Goal: Find specific page/section: Find specific page/section

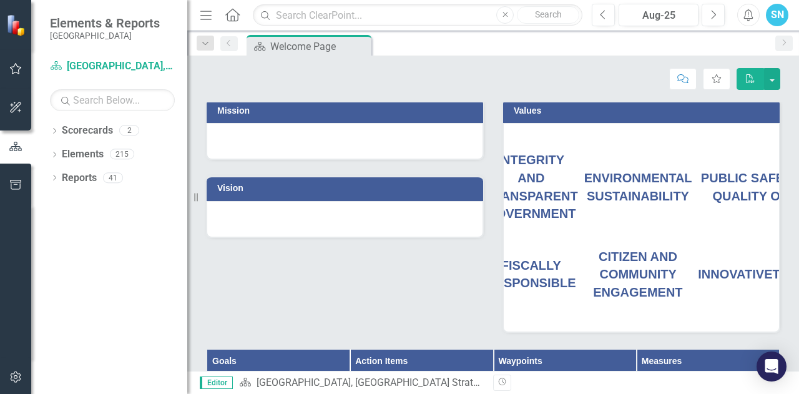
scroll to position [157, 0]
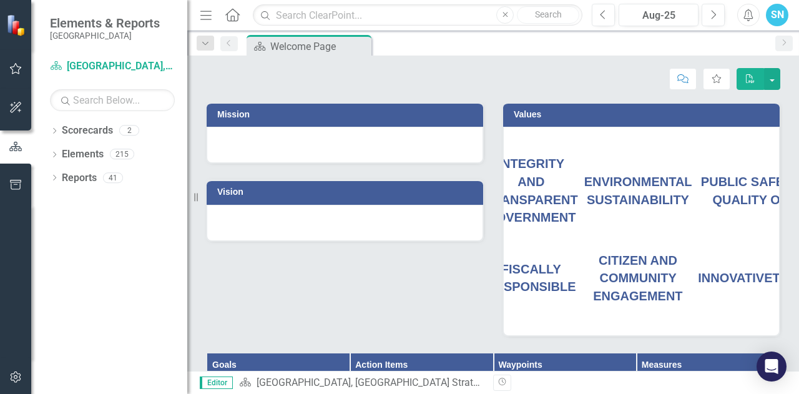
click at [715, 205] on div "PUBLIC SAFETY AND QUALITY OF LIFE" at bounding box center [765, 191] width 135 height 36
click at [727, 194] on span "PUBLIC SAFETY AND QUALITY OF LIFE" at bounding box center [765, 191] width 129 height 32
click at [743, 207] on span "PUBLIC SAFETY AND QUALITY OF LIFE" at bounding box center [765, 191] width 129 height 32
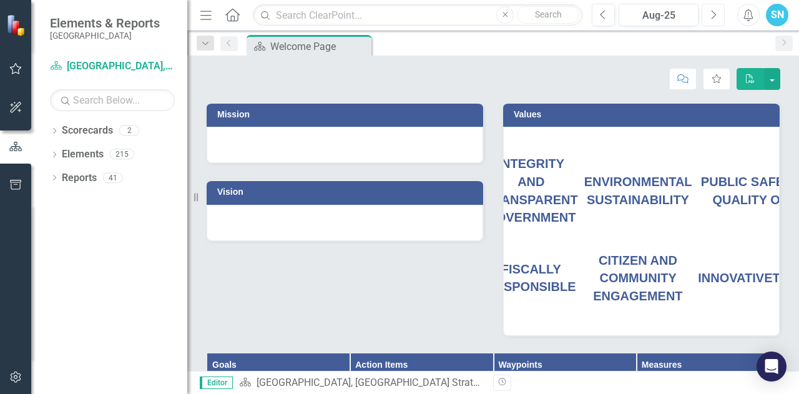
click at [713, 7] on button "Next" at bounding box center [713, 15] width 23 height 22
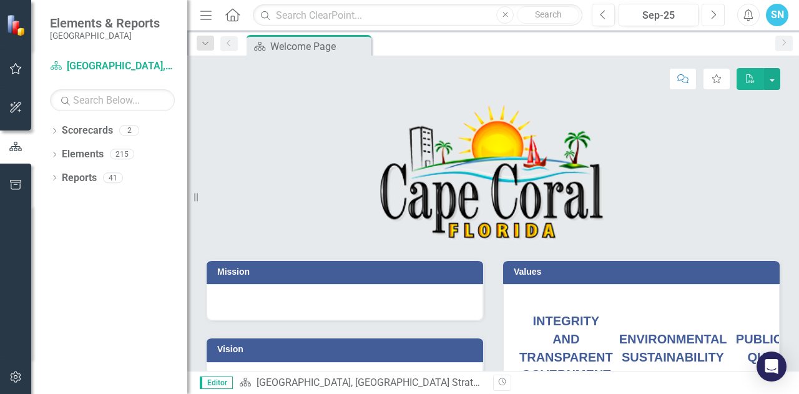
scroll to position [137, 0]
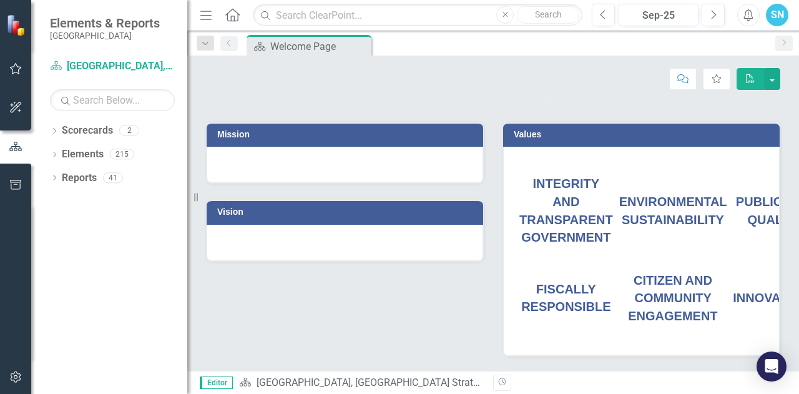
click at [758, 227] on span "PUBLIC SAFETY AND QUALITY OF LIFE" at bounding box center [800, 211] width 129 height 32
click at [756, 195] on span "PUBLIC SAFETY AND QUALITY OF LIFE" at bounding box center [800, 211] width 129 height 32
click at [753, 197] on span "PUBLIC SAFETY AND QUALITY OF LIFE" at bounding box center [800, 211] width 129 height 32
click at [782, 17] on div "SN" at bounding box center [777, 15] width 22 height 22
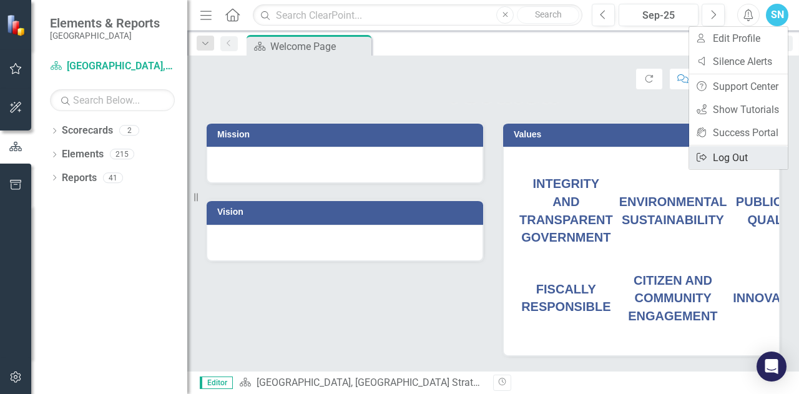
click at [735, 154] on link "Logout Log Out" at bounding box center [738, 157] width 99 height 23
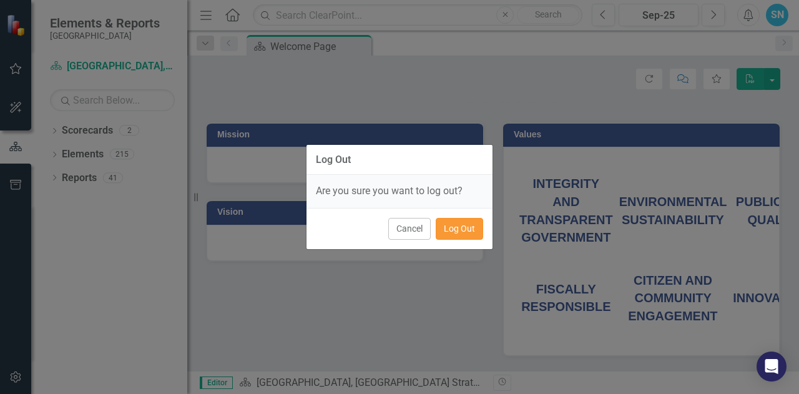
click at [459, 222] on button "Log Out" at bounding box center [459, 229] width 47 height 22
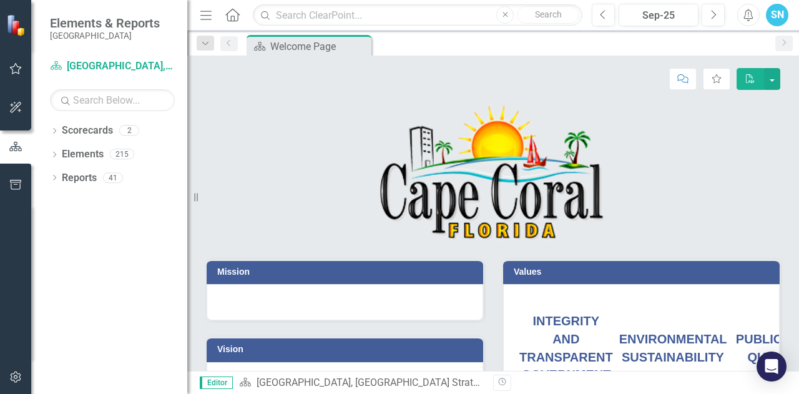
click at [752, 332] on span "PUBLIC SAFETY AND QUALITY OF LIFE" at bounding box center [800, 348] width 129 height 32
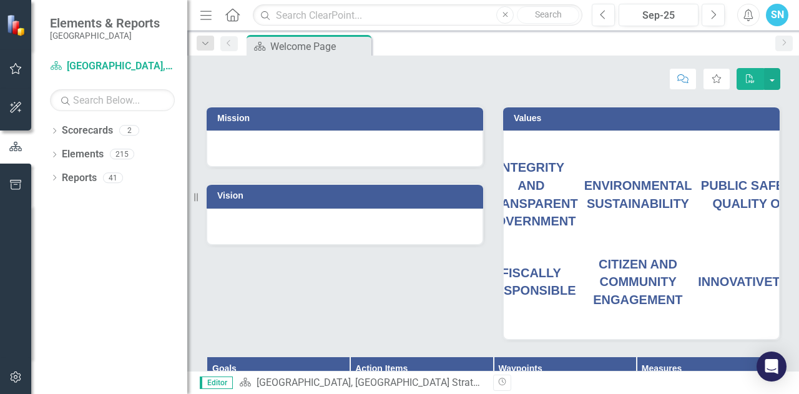
scroll to position [155, 0]
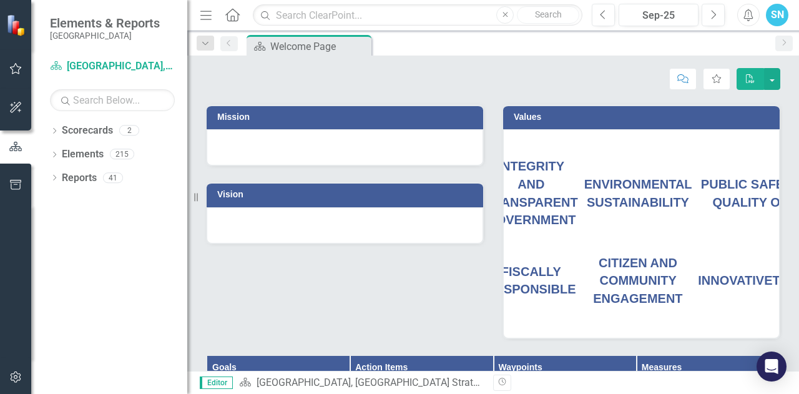
click at [730, 190] on div "PUBLIC SAFETY AND QUALITY OF LIFE" at bounding box center [765, 193] width 135 height 36
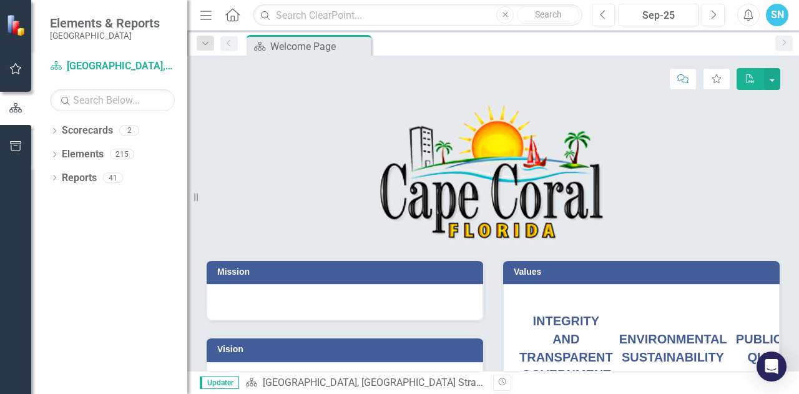
click at [754, 332] on span "PUBLIC SAFETY AND QUALITY OF LIFE" at bounding box center [800, 348] width 129 height 32
click at [775, 9] on div "SN" at bounding box center [777, 15] width 22 height 22
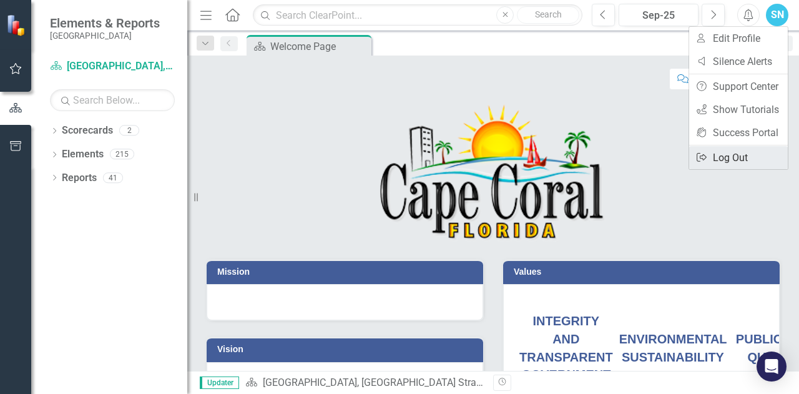
click at [745, 160] on link "Logout Log Out" at bounding box center [738, 157] width 99 height 23
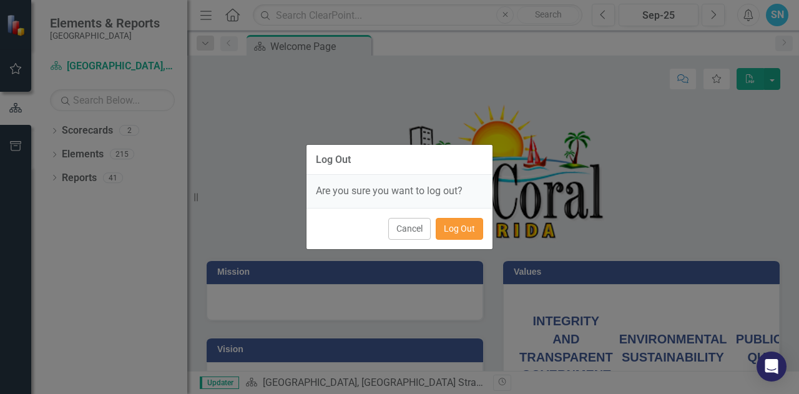
click at [454, 227] on button "Log Out" at bounding box center [459, 229] width 47 height 22
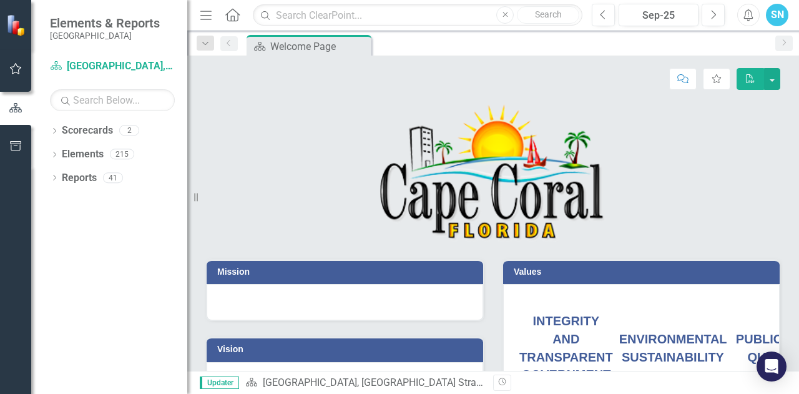
click at [755, 330] on div "PUBLIC SAFETY AND QUALITY OF LIFE" at bounding box center [800, 348] width 135 height 36
